Goal: Task Accomplishment & Management: Use online tool/utility

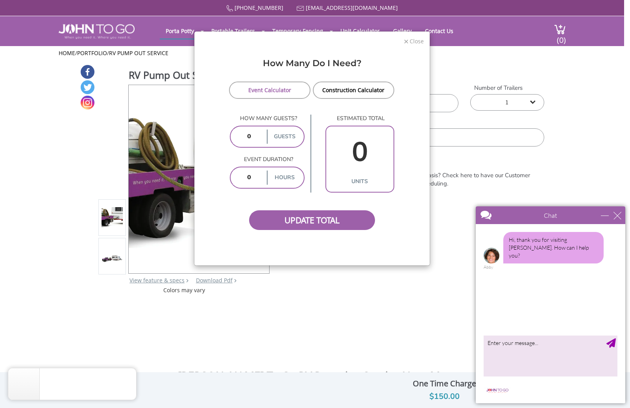
click at [416, 40] on span "Close" at bounding box center [416, 40] width 15 height 7
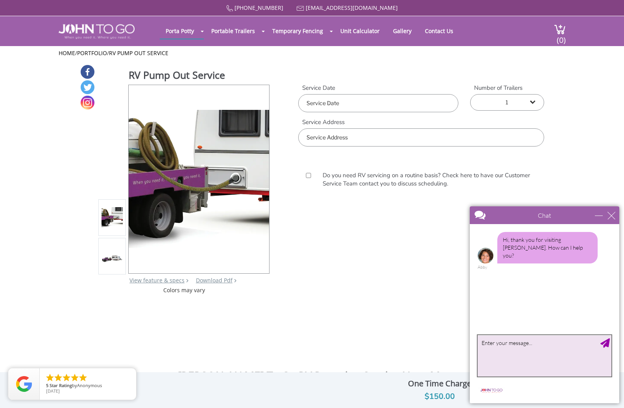
click at [503, 346] on textarea "type your message" at bounding box center [545, 355] width 134 height 41
type textarea "hi can you give me a quote for pumping out black tank in travel trailer in [US_…"
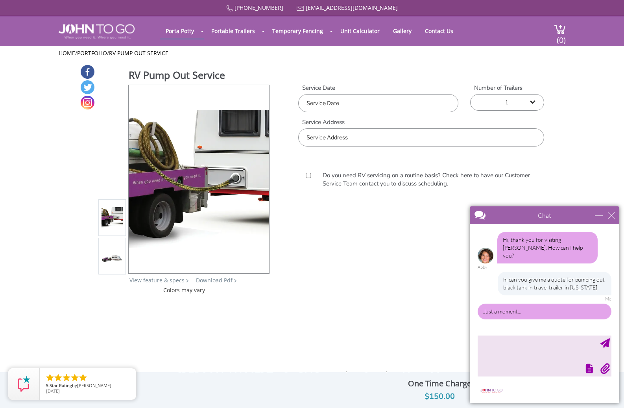
click at [386, 106] on input "text" at bounding box center [378, 103] width 160 height 18
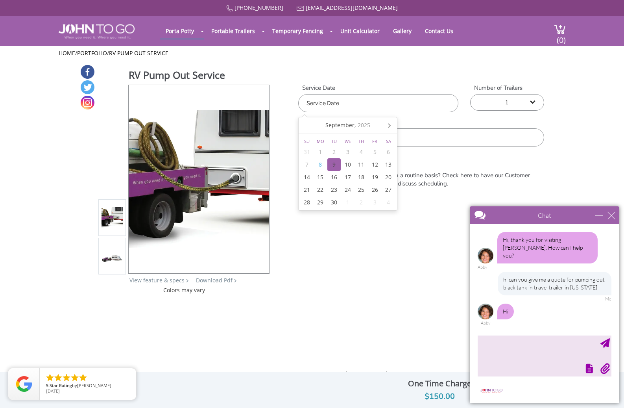
click at [341, 167] on div "9" at bounding box center [335, 164] width 14 height 13
type input "[DATE]"
click at [333, 165] on div "9" at bounding box center [335, 164] width 14 height 13
click at [333, 169] on div "9" at bounding box center [335, 164] width 14 height 13
type input "[DATE]"
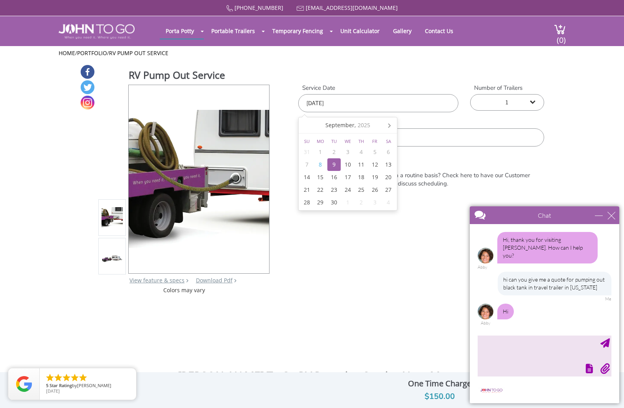
click at [442, 137] on input "text" at bounding box center [421, 137] width 246 height 18
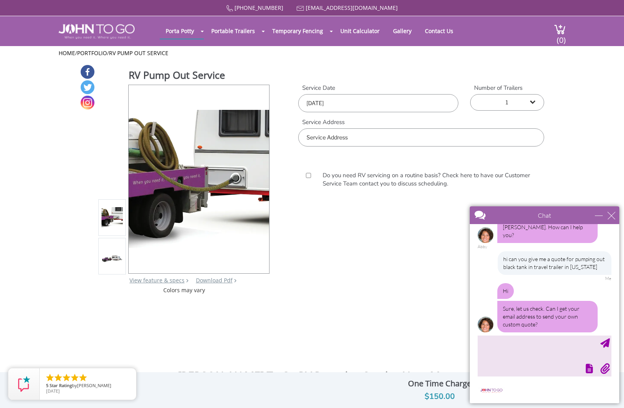
scroll to position [44, 0]
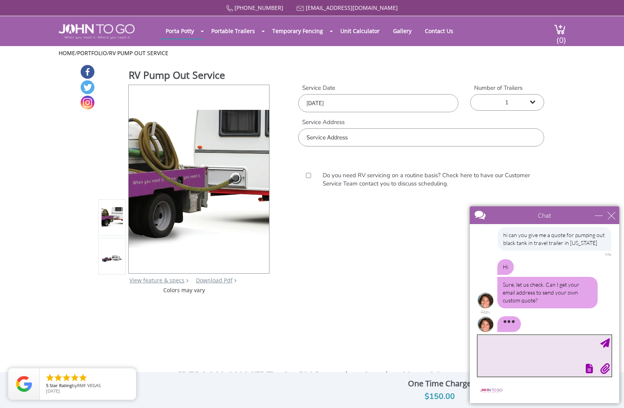
click at [498, 349] on textarea "type your message" at bounding box center [545, 355] width 134 height 41
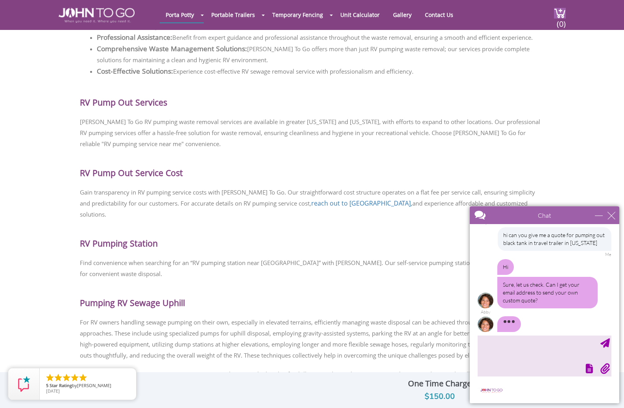
scroll to position [0, 0]
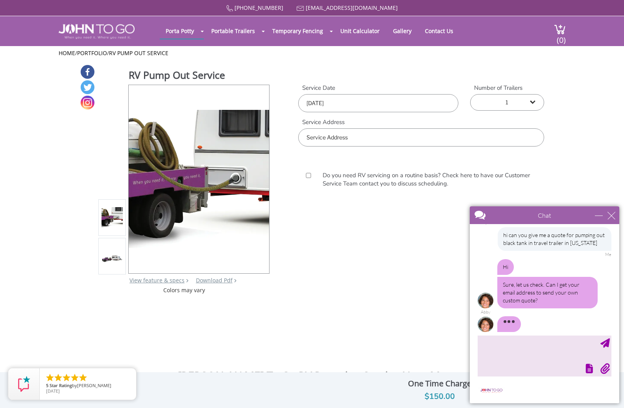
drag, startPoint x: 324, startPoint y: 272, endPoint x: 359, endPoint y: 139, distance: 137.1
click at [359, 139] on input "text" at bounding box center [421, 137] width 246 height 18
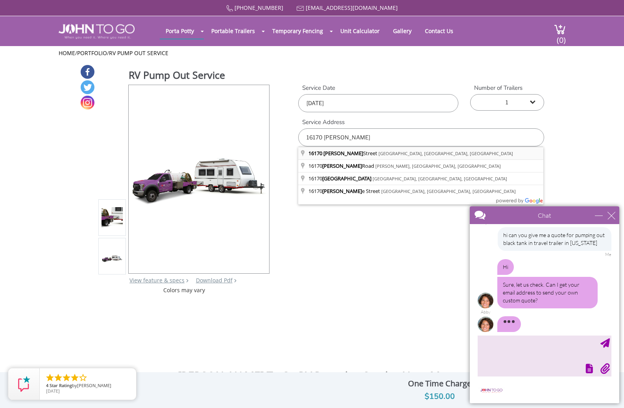
type input "[STREET_ADDRESS][PERSON_NAME]"
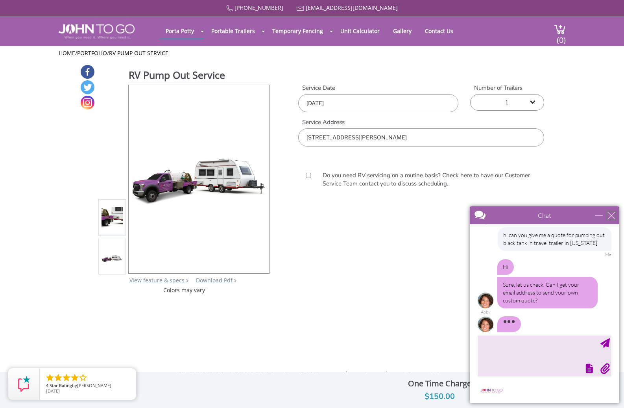
click at [614, 216] on div "close" at bounding box center [612, 215] width 8 height 8
type input "Continue Chat"
type input "End Chat"
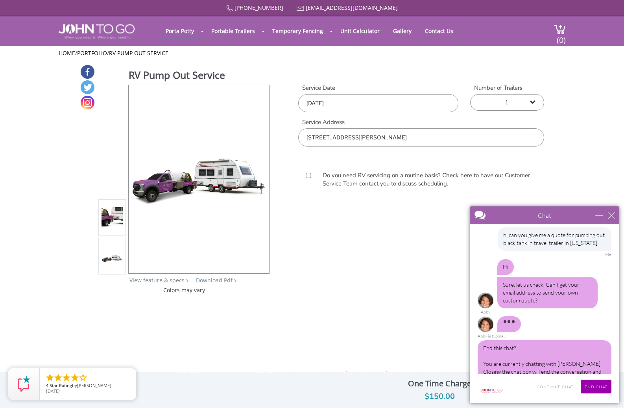
scroll to position [56, 0]
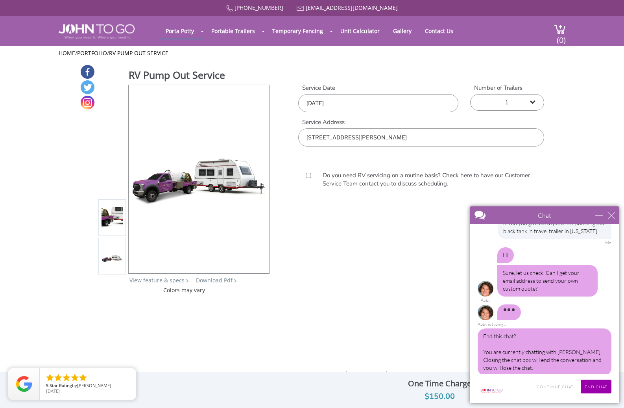
click at [617, 216] on div "Chat" at bounding box center [545, 215] width 150 height 18
click at [600, 389] on input "End Chat" at bounding box center [596, 387] width 31 height 14
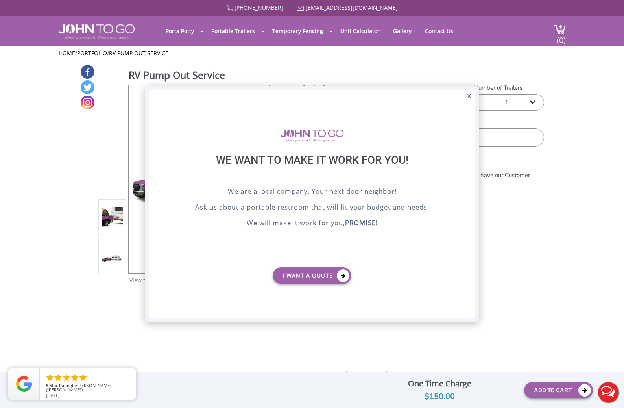
scroll to position [0, 0]
click at [465, 96] on div "X" at bounding box center [469, 96] width 12 height 13
